Goal: Task Accomplishment & Management: Manage account settings

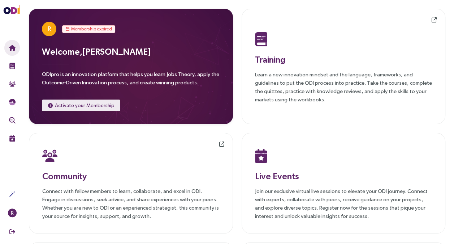
click at [84, 106] on span "Activate your Membership" at bounding box center [85, 105] width 60 height 8
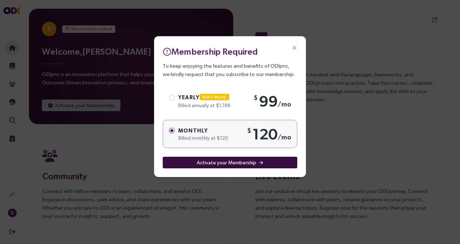
click at [207, 164] on span "Activate your Membership" at bounding box center [227, 162] width 60 height 8
